Goal: Find specific page/section: Find specific page/section

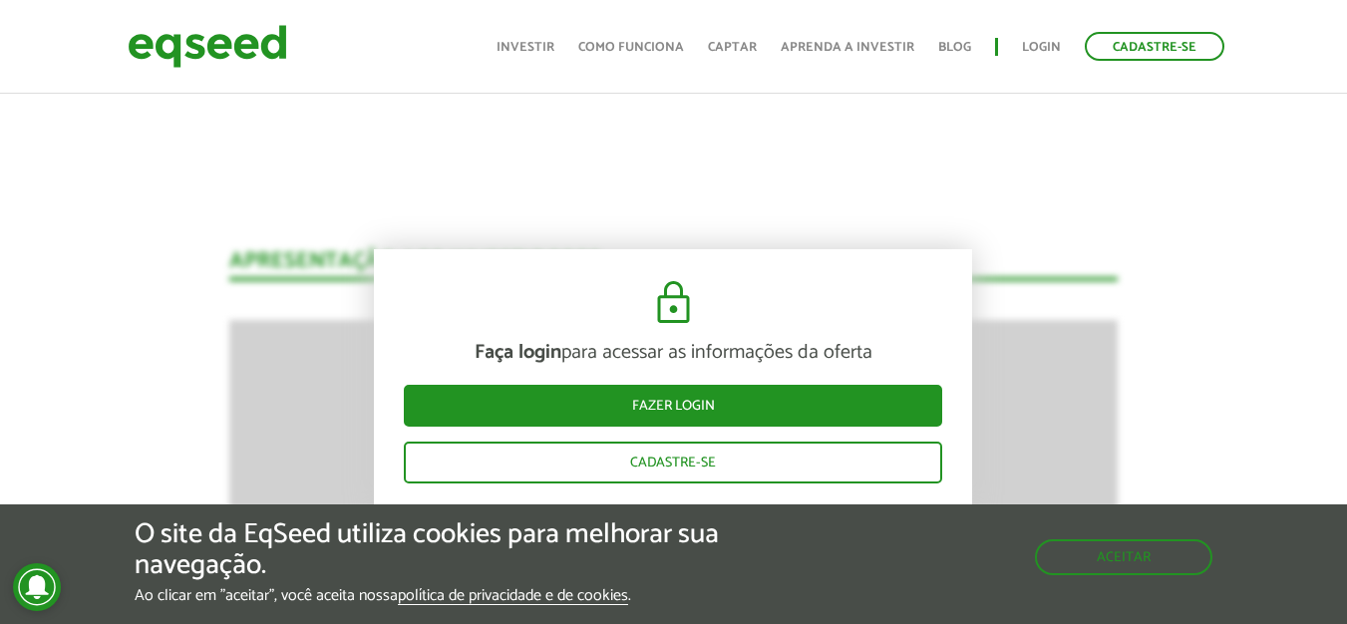
scroll to position [2665, 0]
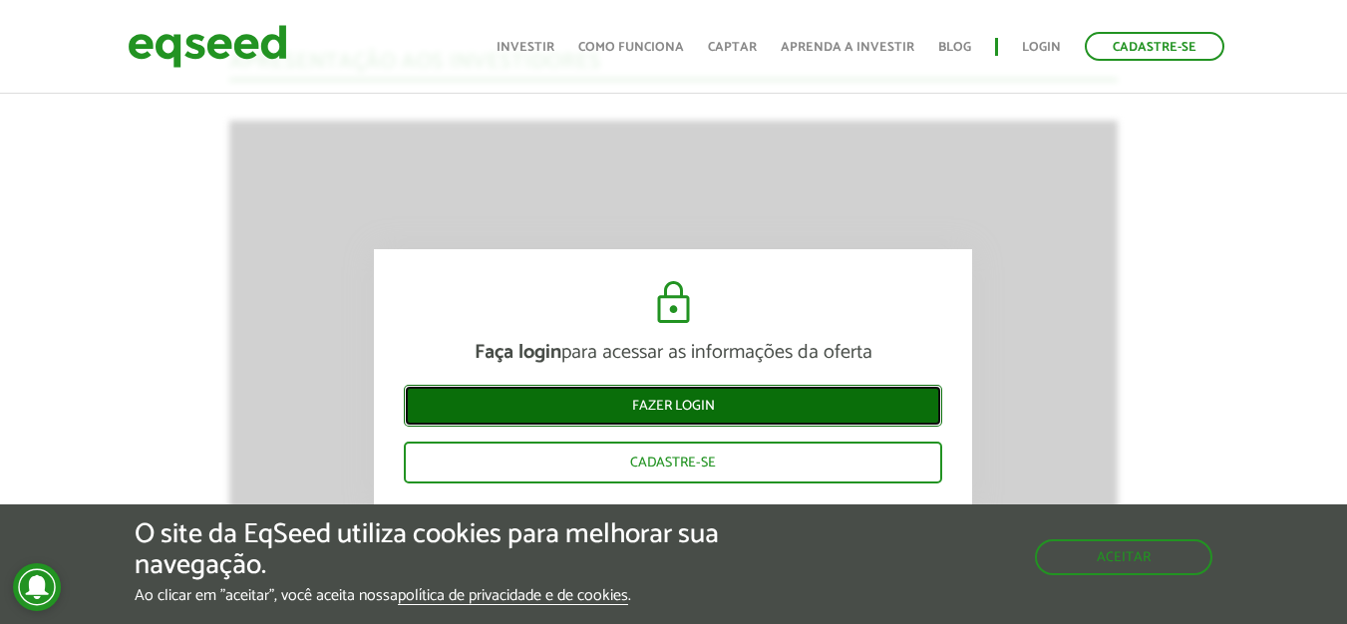
click at [651, 413] on link "Fazer login" at bounding box center [673, 406] width 538 height 42
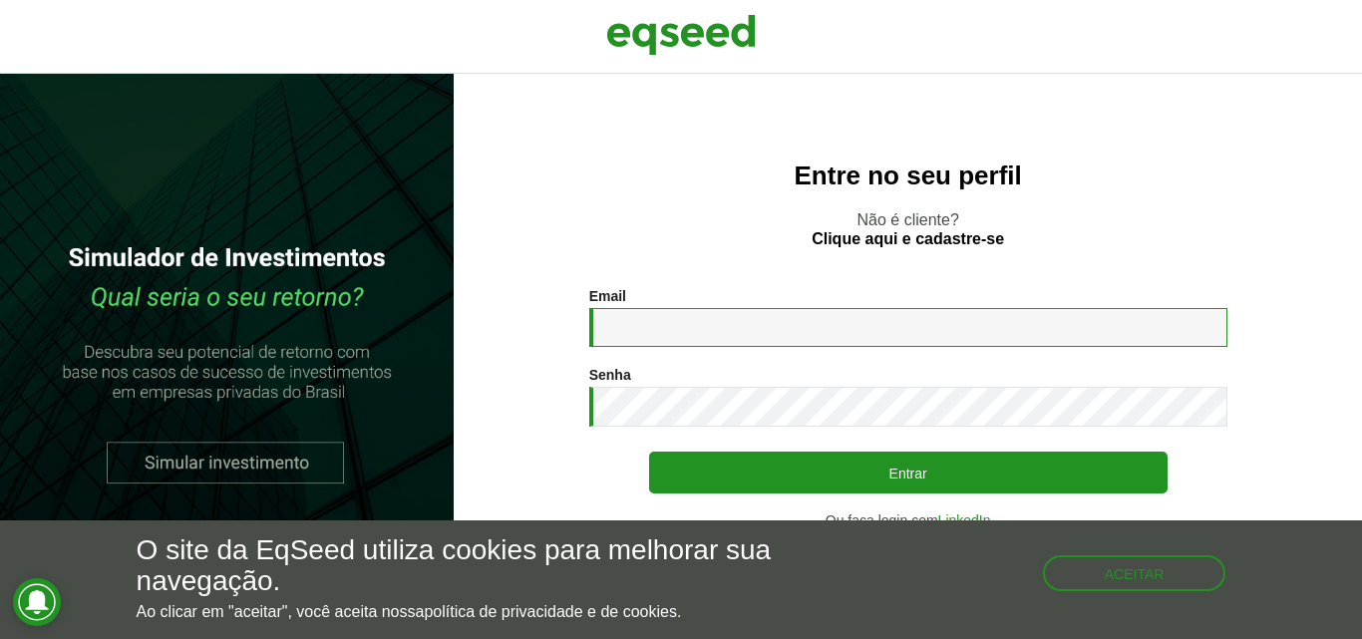
click at [658, 328] on input "Email *" at bounding box center [908, 327] width 638 height 39
type input "**********"
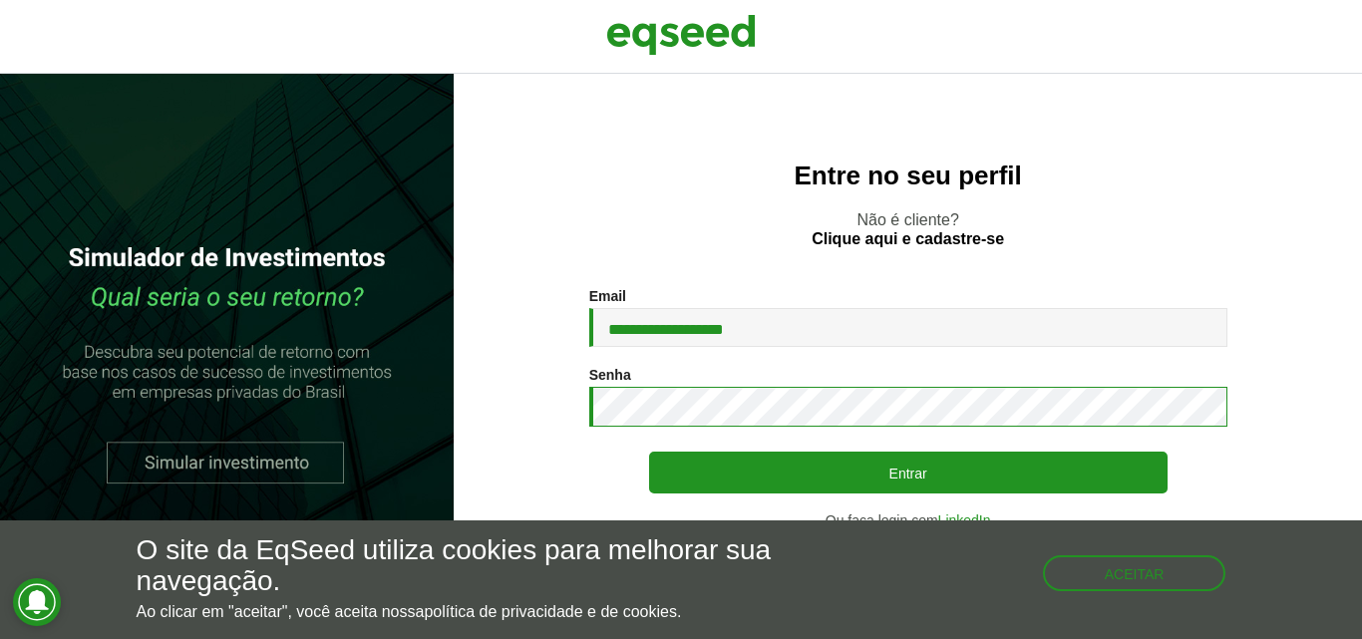
click at [649, 452] on button "Entrar" at bounding box center [908, 473] width 518 height 42
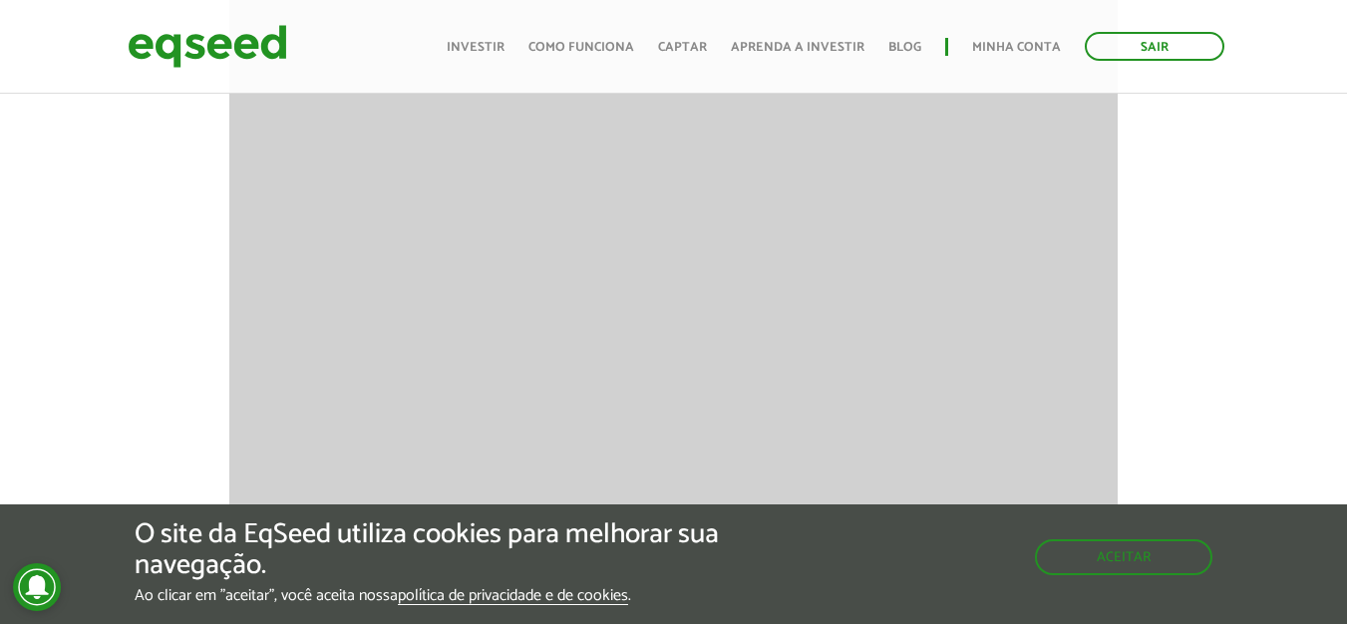
scroll to position [2036, 0]
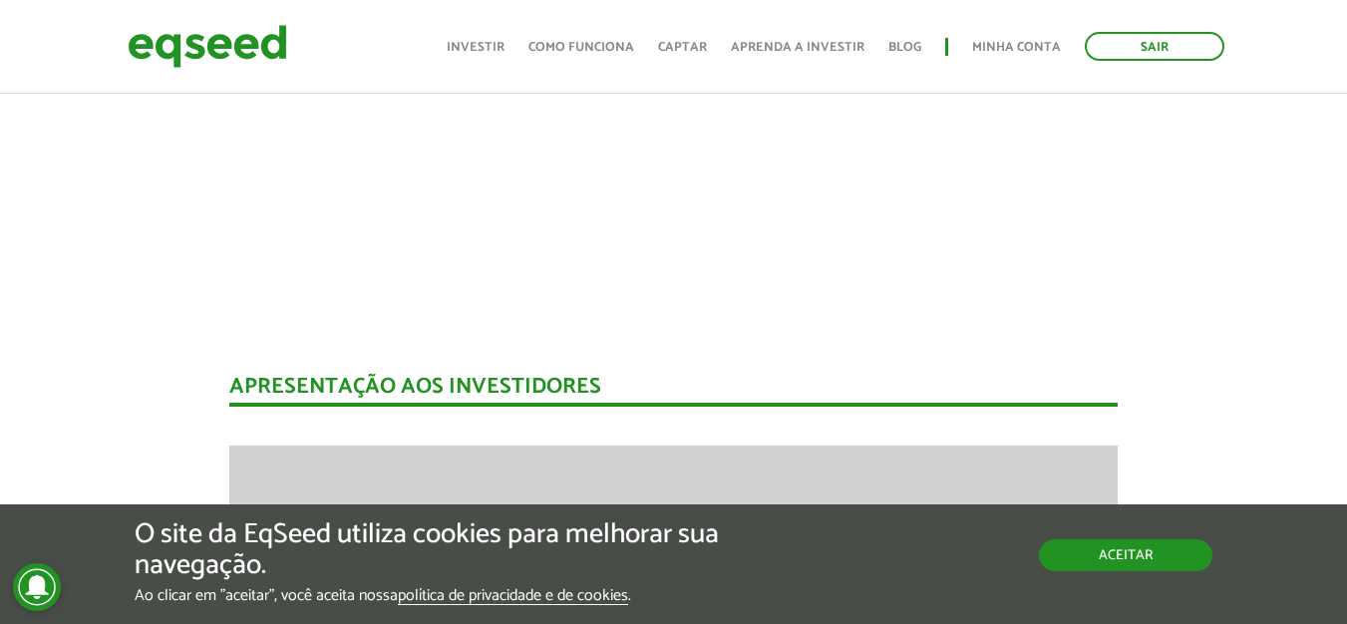
click at [1113, 555] on button "Aceitar" at bounding box center [1125, 555] width 173 height 32
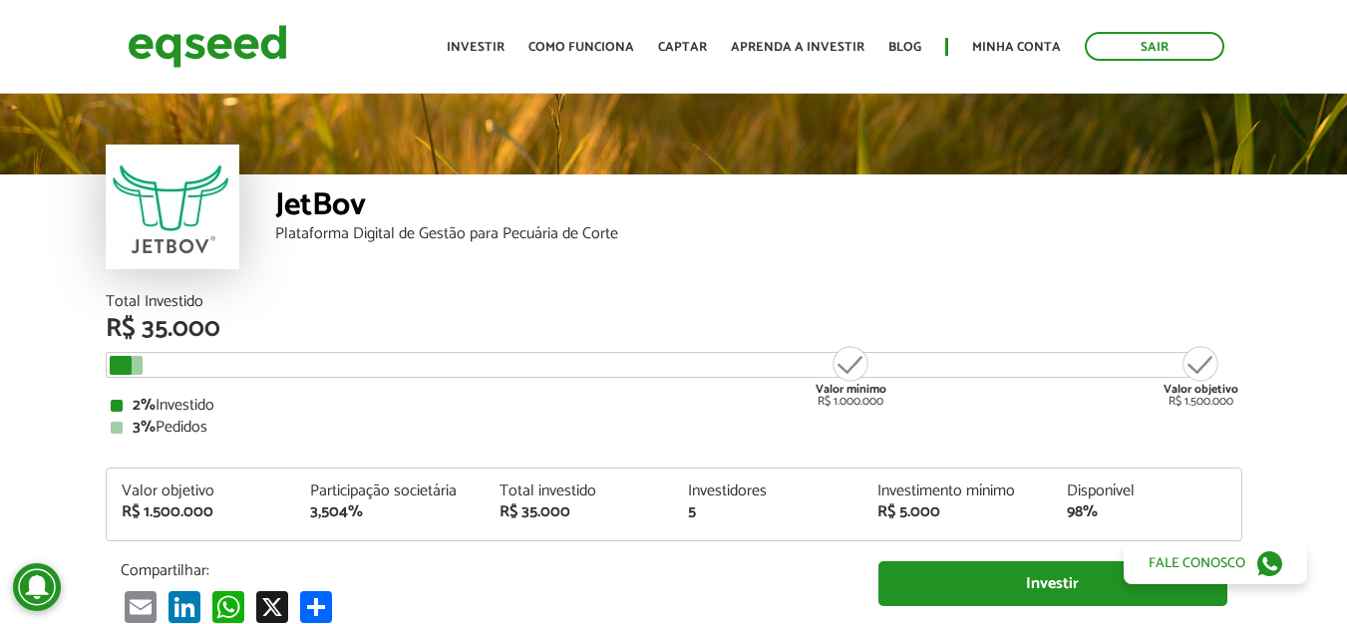
scroll to position [0, 0]
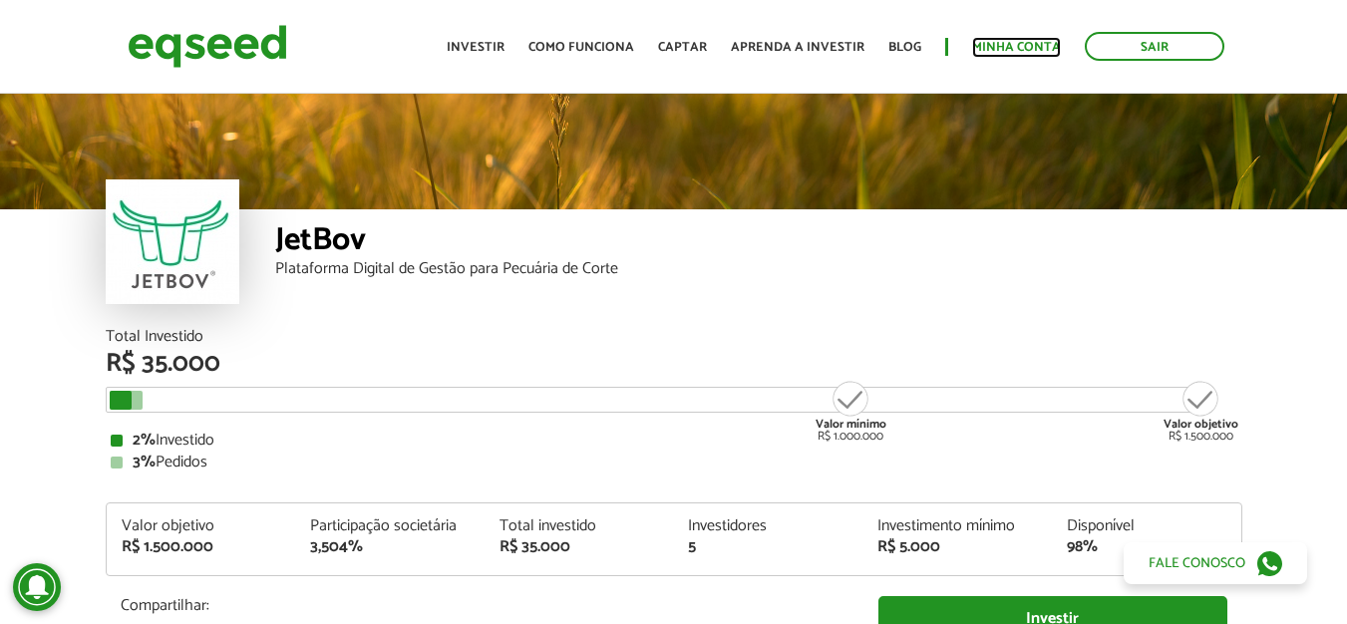
click at [1004, 41] on link "Minha conta" at bounding box center [1016, 47] width 89 height 13
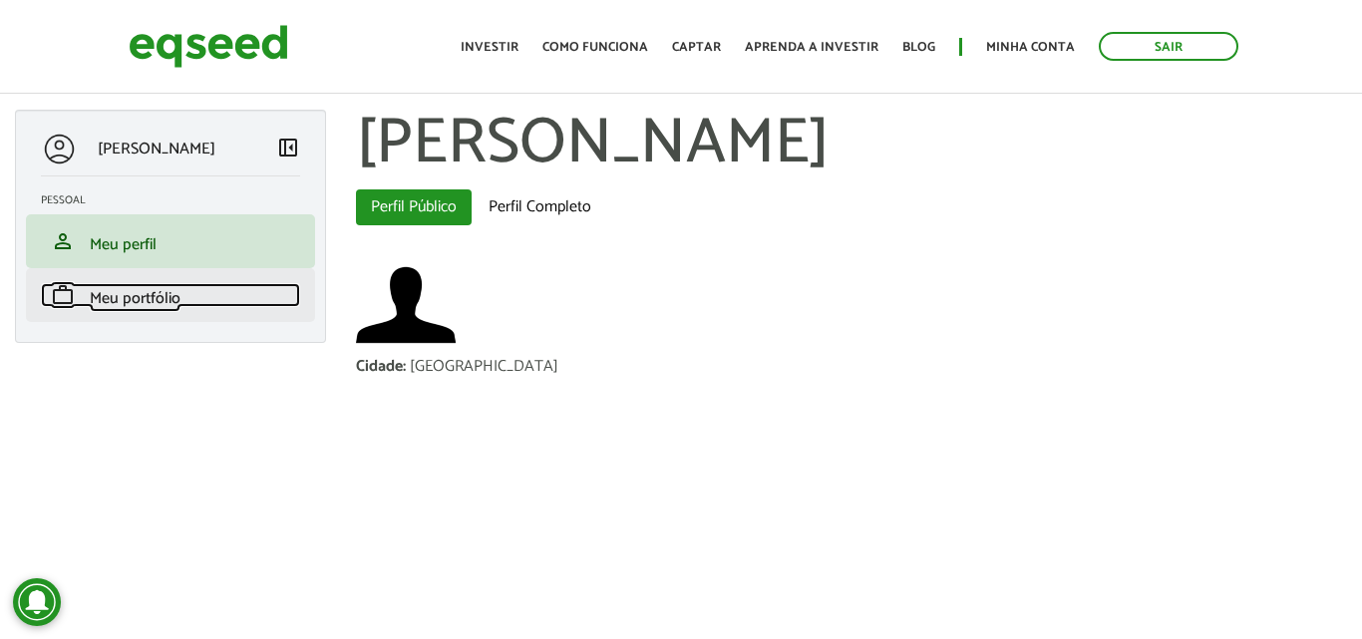
click at [205, 292] on link "work Meu portfólio" at bounding box center [170, 295] width 259 height 24
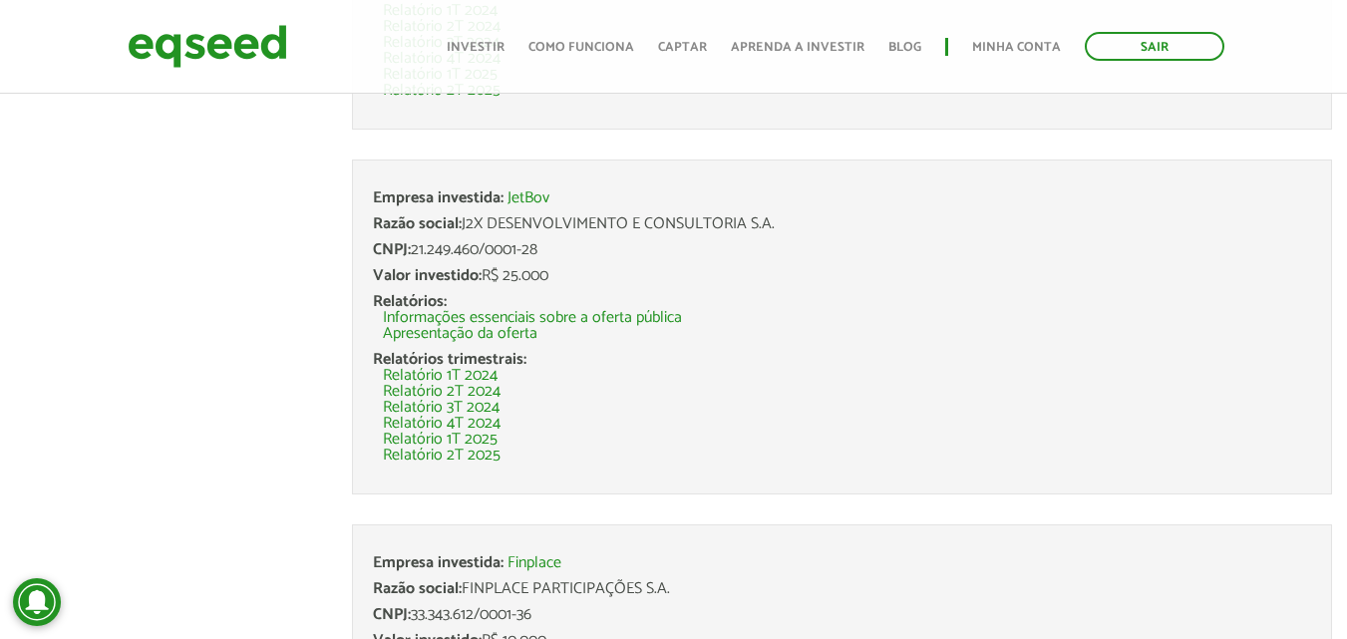
scroll to position [798, 0]
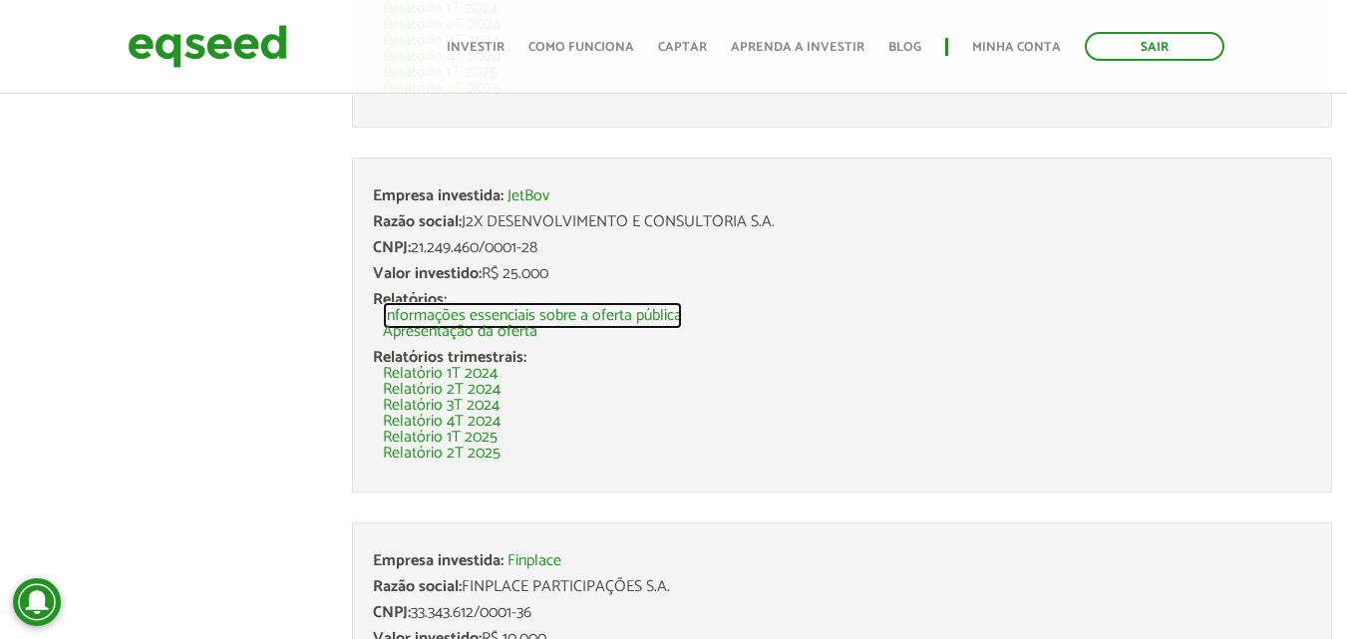
click at [548, 312] on link "Informações essenciais sobre a oferta pública" at bounding box center [532, 316] width 299 height 16
